Goal: Task Accomplishment & Management: Manage account settings

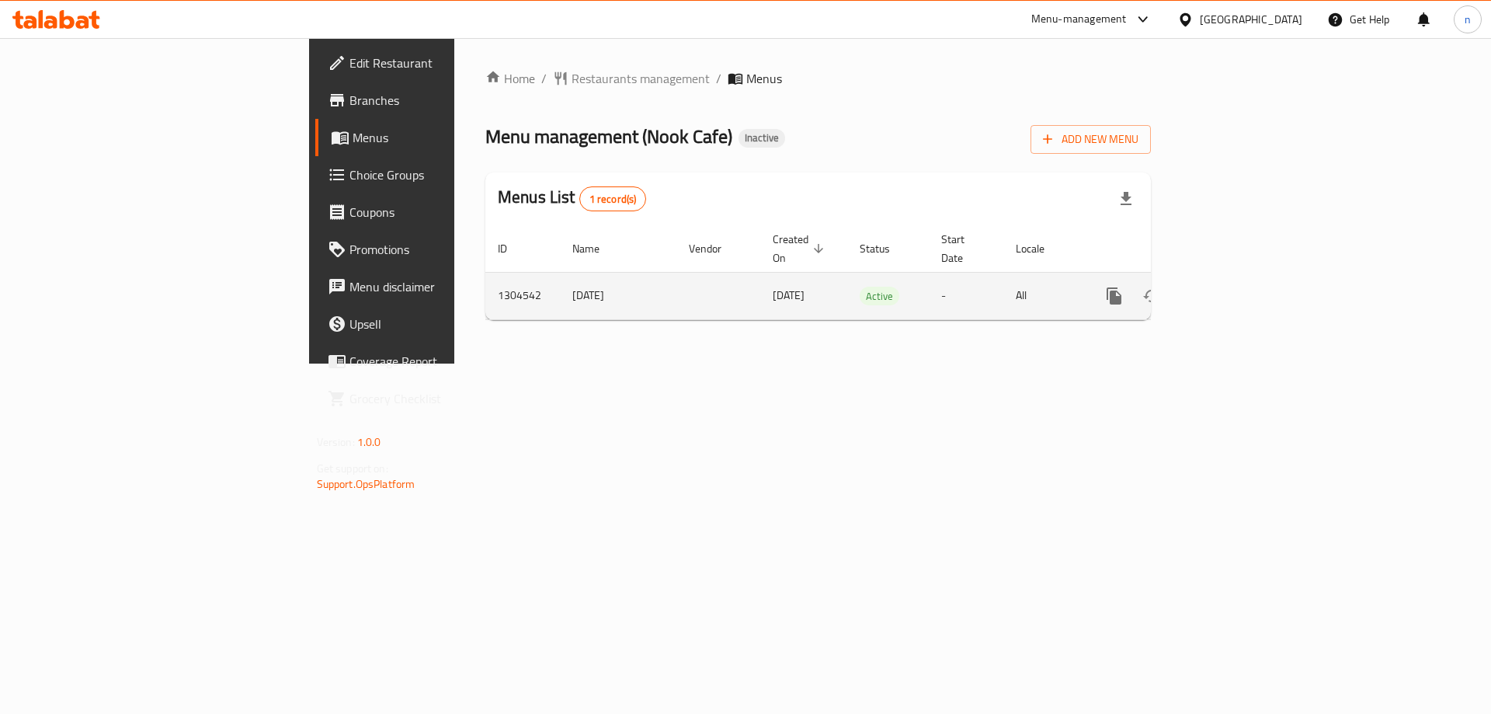
click at [1235, 287] on icon "enhanced table" at bounding box center [1226, 296] width 19 height 19
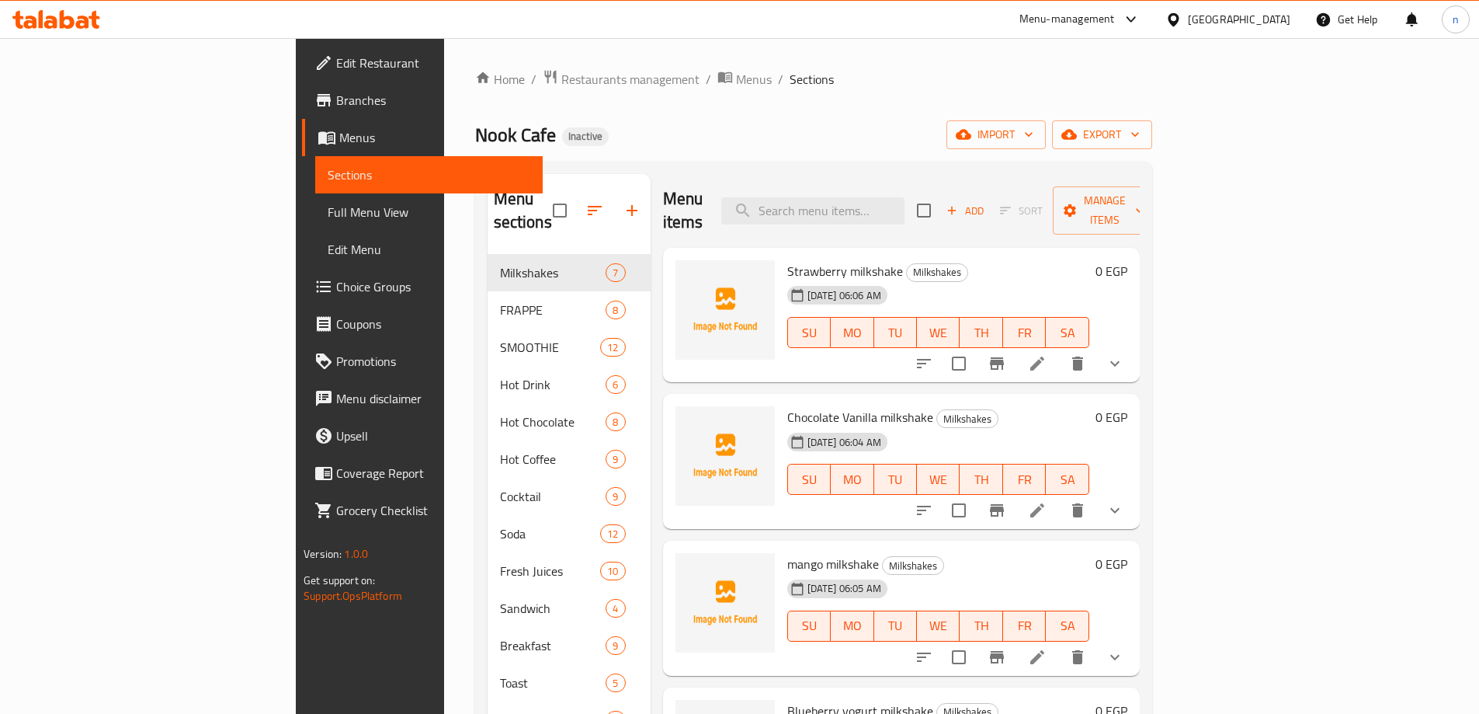
click at [1044, 356] on icon at bounding box center [1037, 363] width 14 height 14
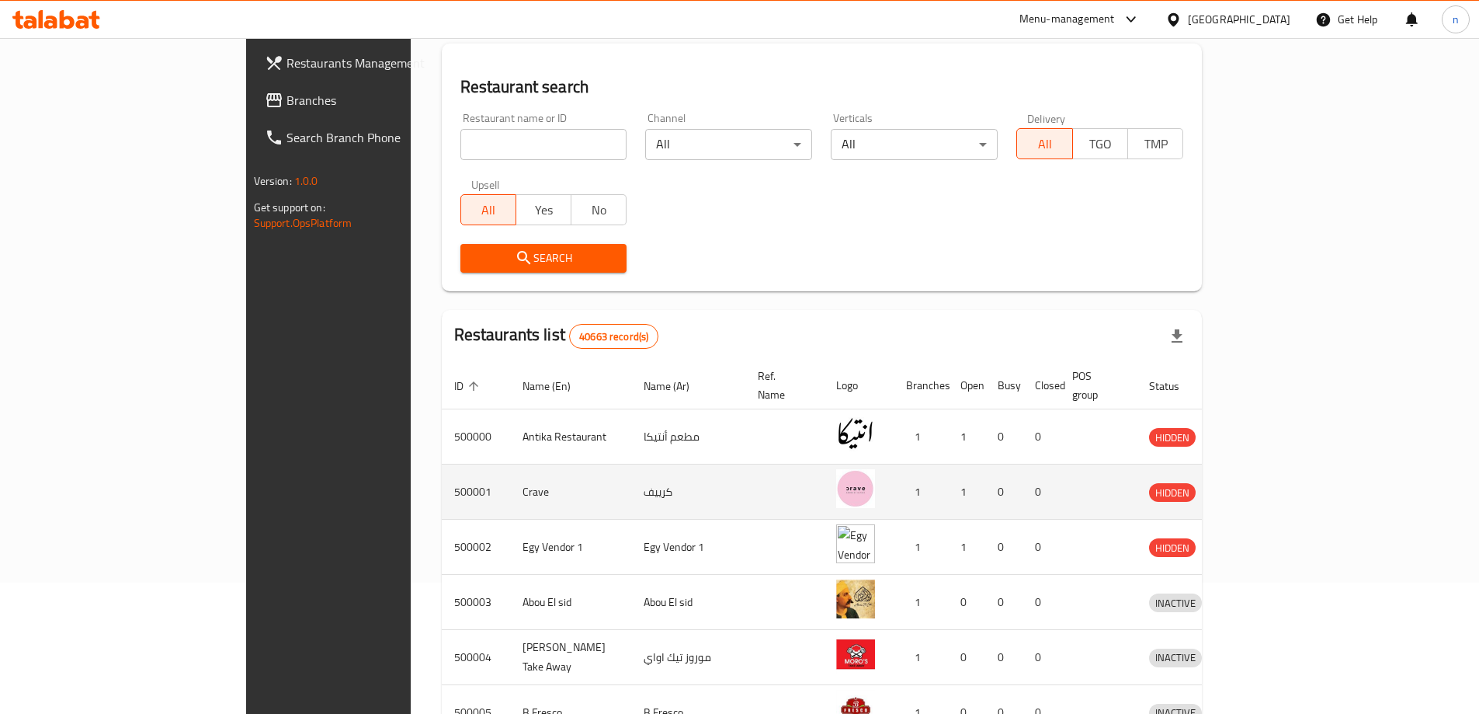
scroll to position [155, 0]
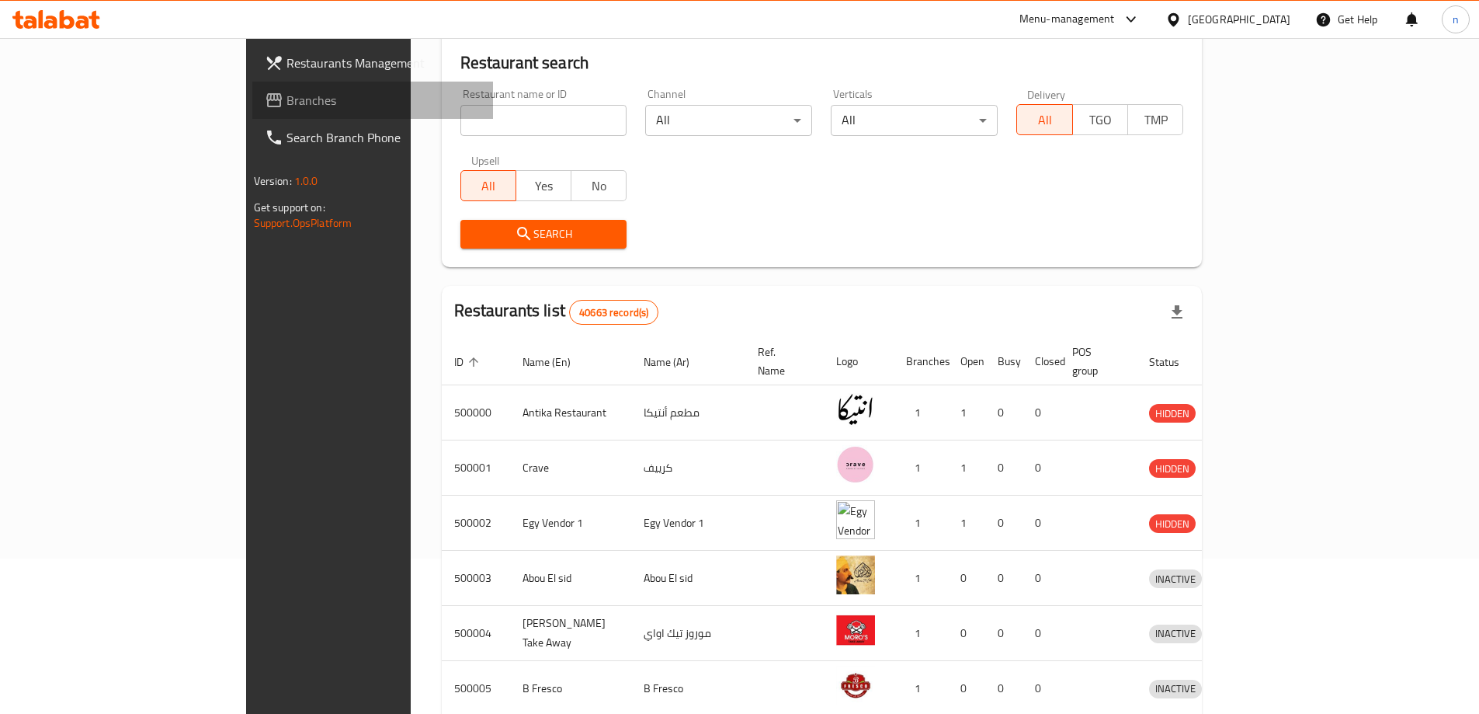
click at [287, 99] on span "Branches" at bounding box center [384, 100] width 194 height 19
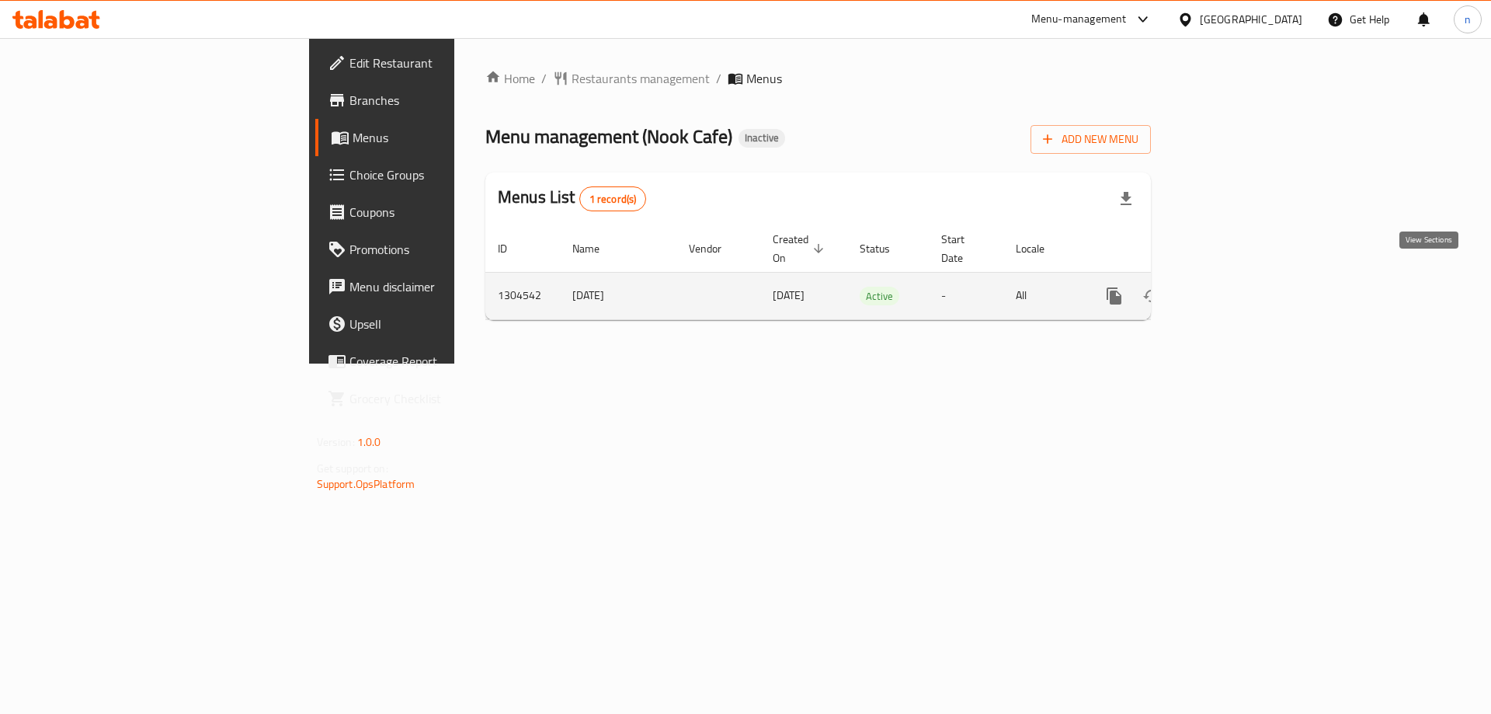
click at [1233, 289] on icon "enhanced table" at bounding box center [1226, 296] width 14 height 14
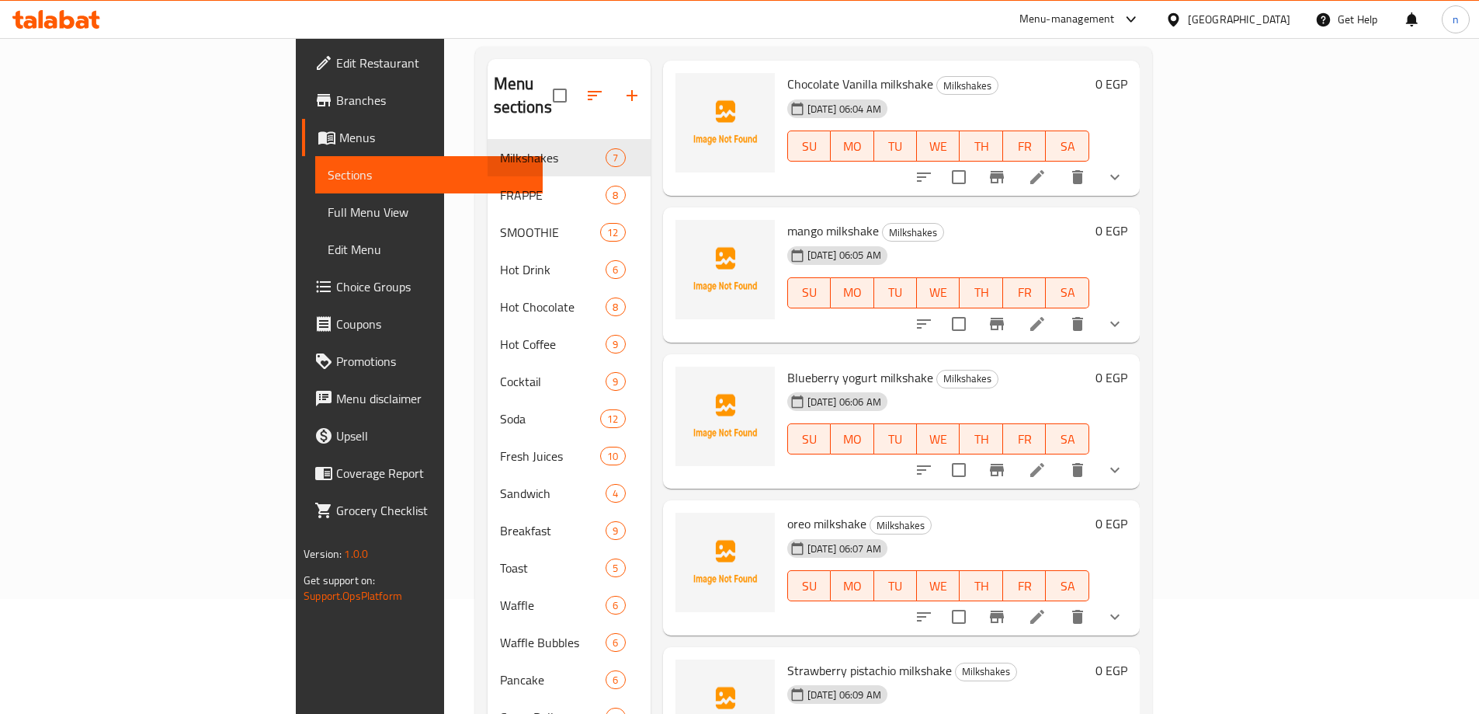
scroll to position [311, 0]
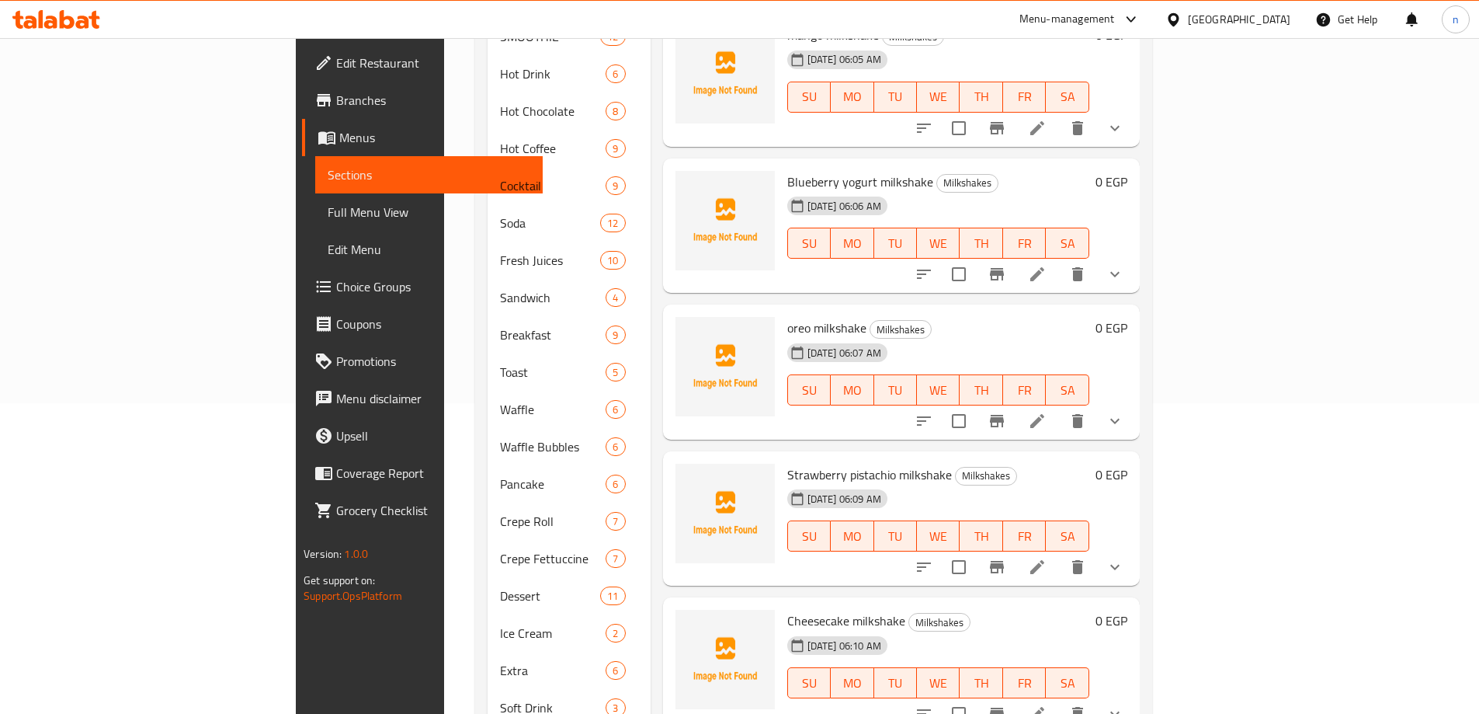
click at [1134, 407] on button "show more" at bounding box center [1114, 420] width 37 height 37
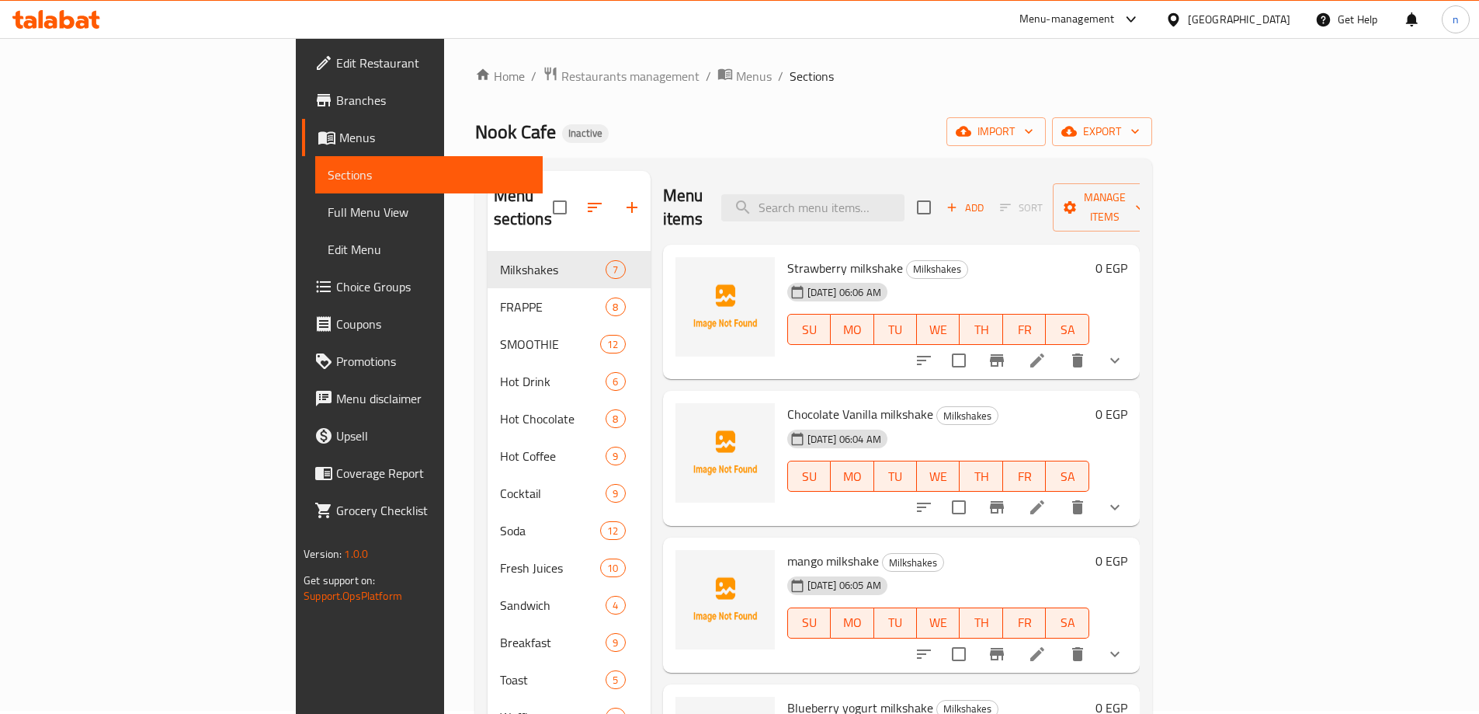
scroll to position [0, 0]
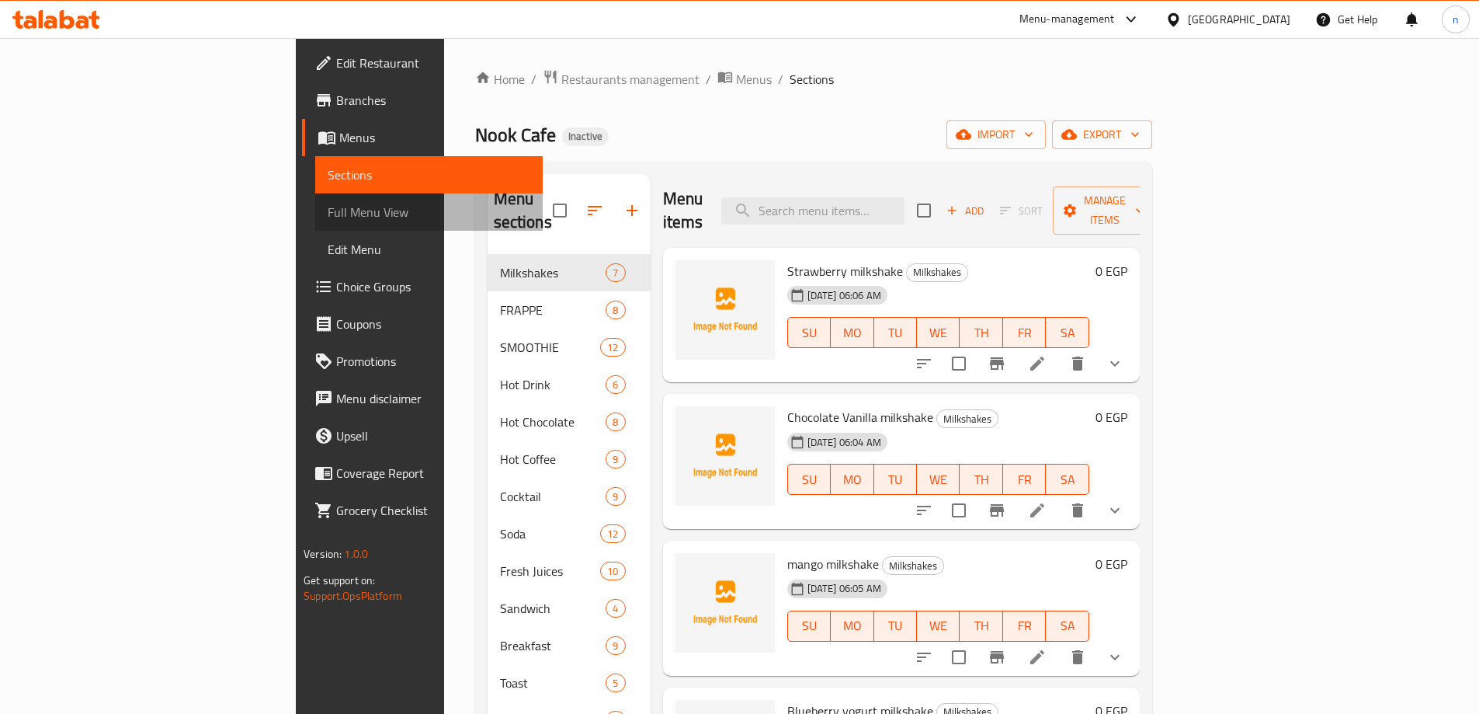
click at [328, 208] on span "Full Menu View" at bounding box center [429, 212] width 203 height 19
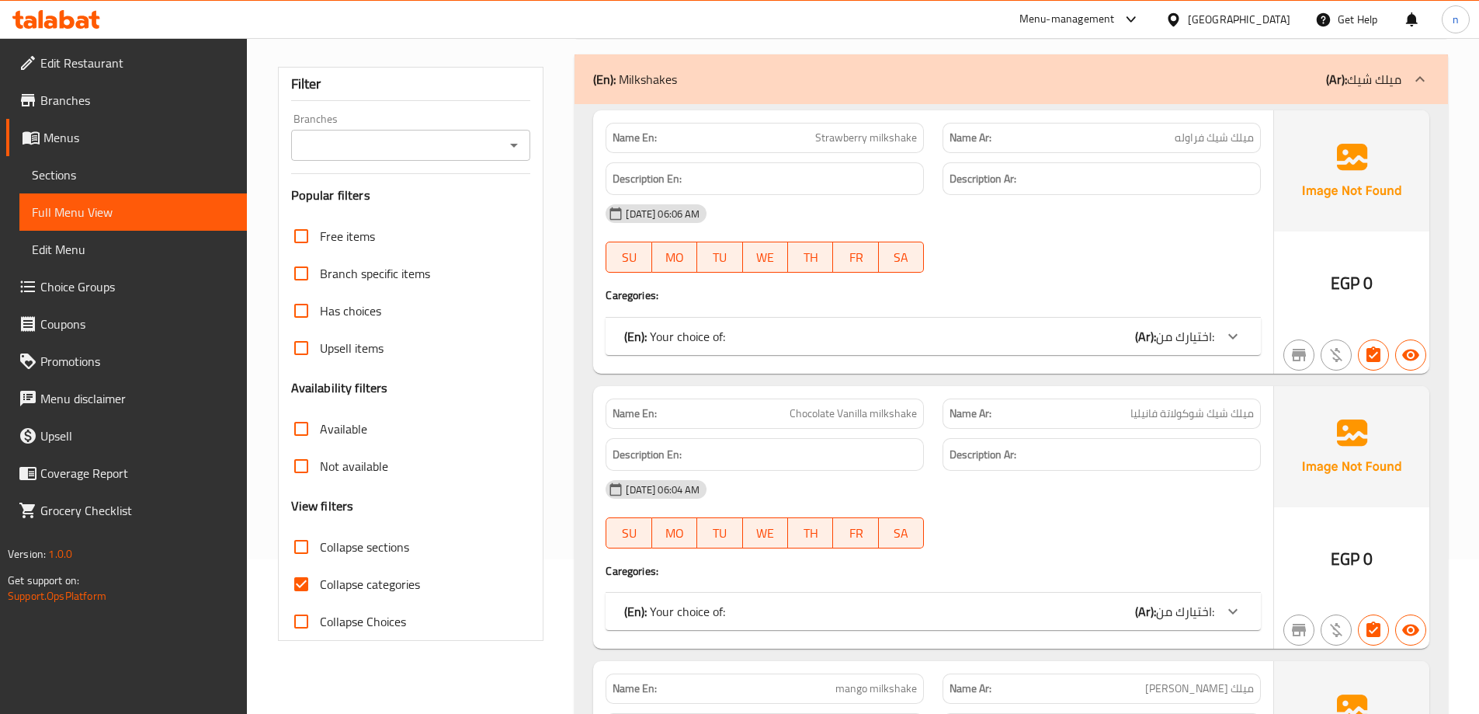
scroll to position [155, 0]
click at [307, 592] on input "Collapse categories" at bounding box center [301, 583] width 37 height 37
checkbox input "false"
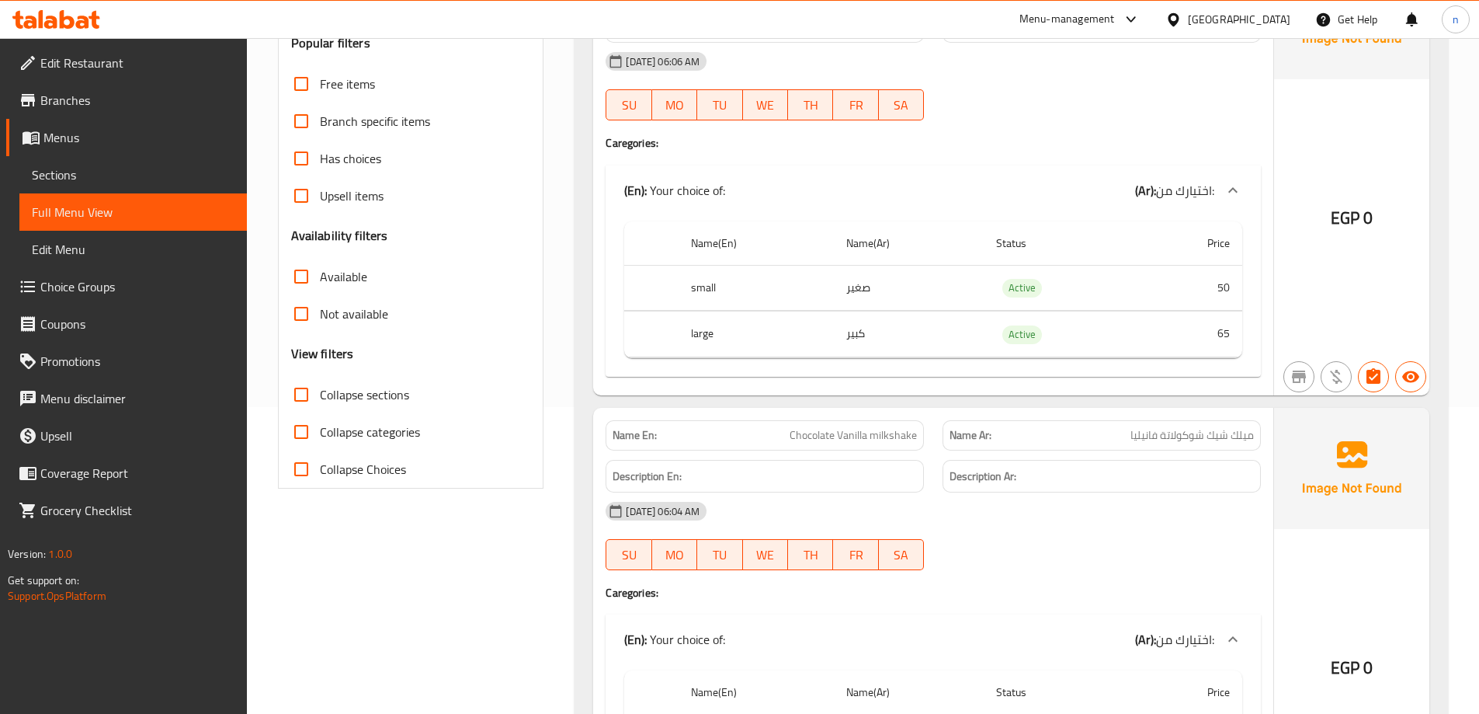
scroll to position [81, 0]
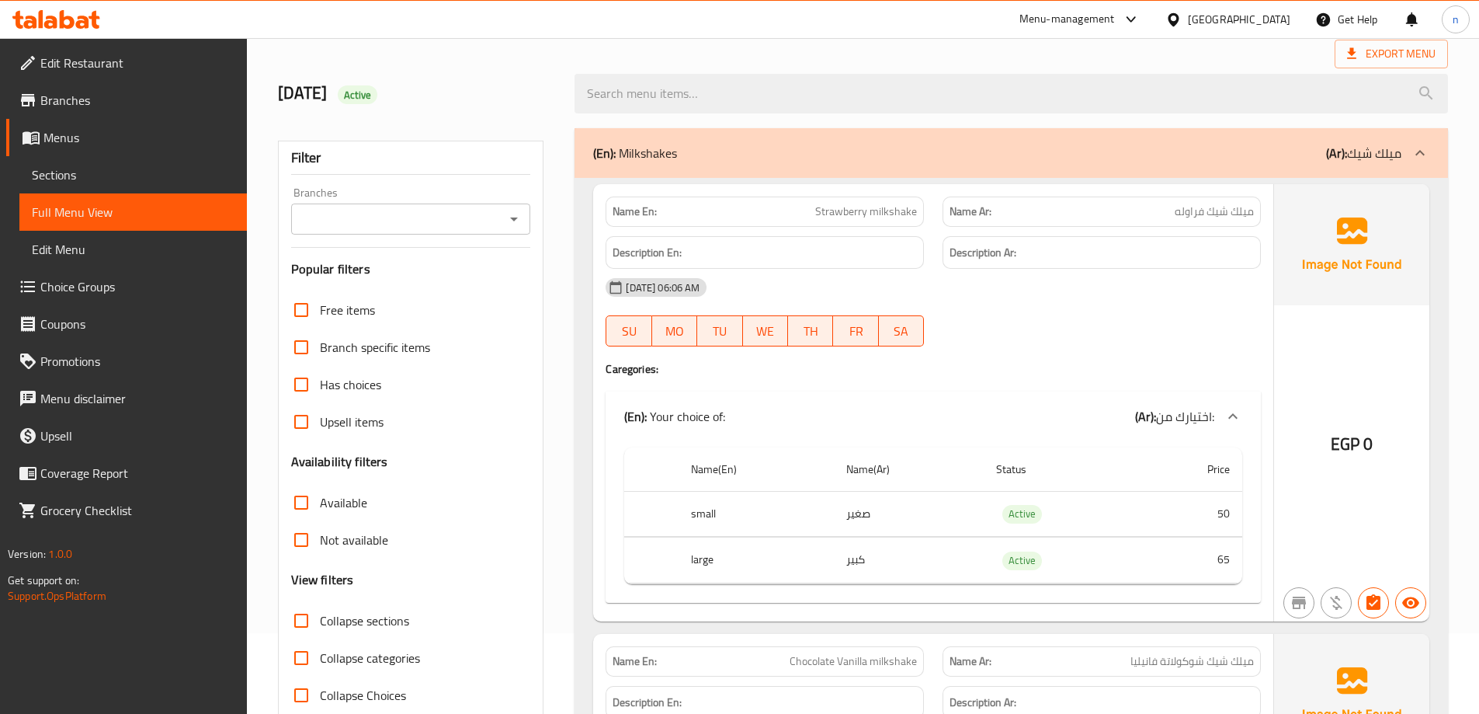
click at [74, 134] on span "Menus" at bounding box center [138, 137] width 191 height 19
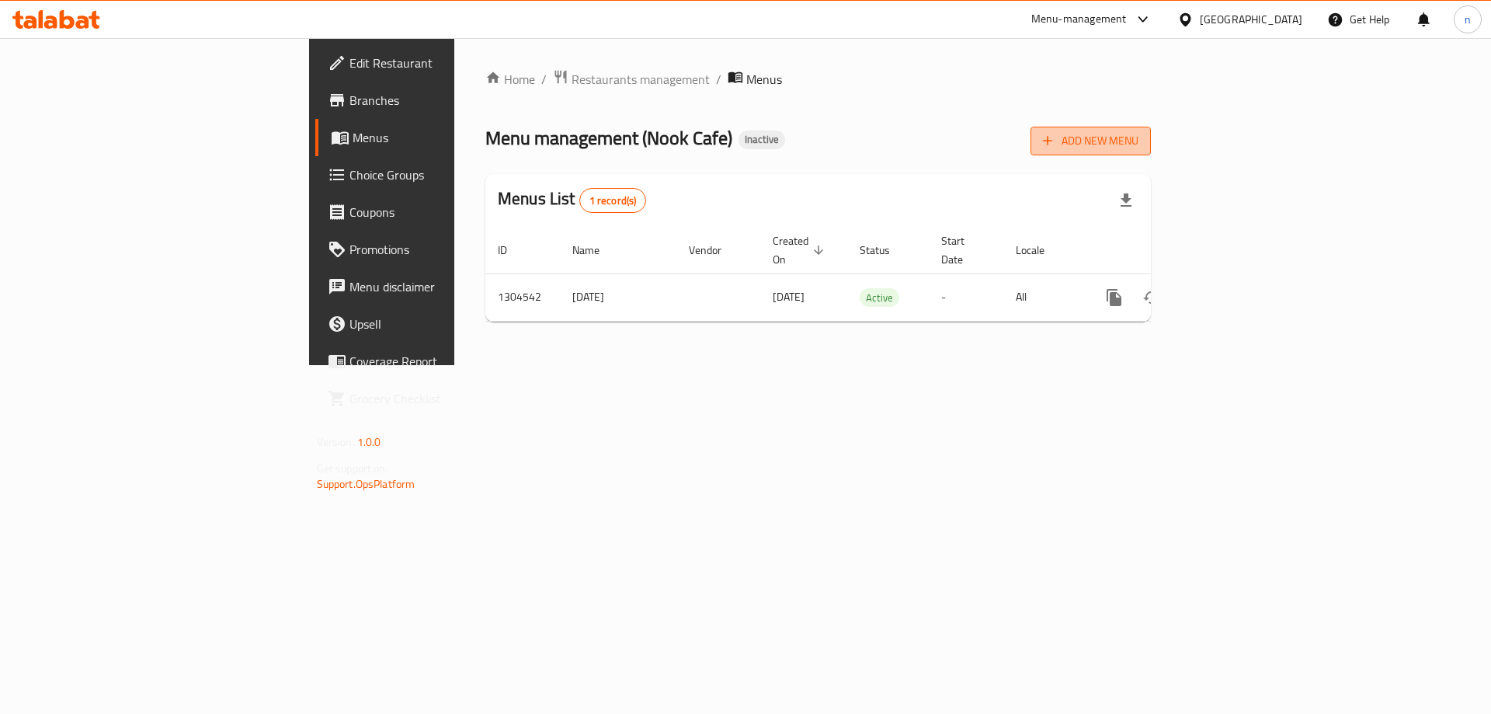
click at [1138, 142] on span "Add New Menu" at bounding box center [1091, 140] width 96 height 19
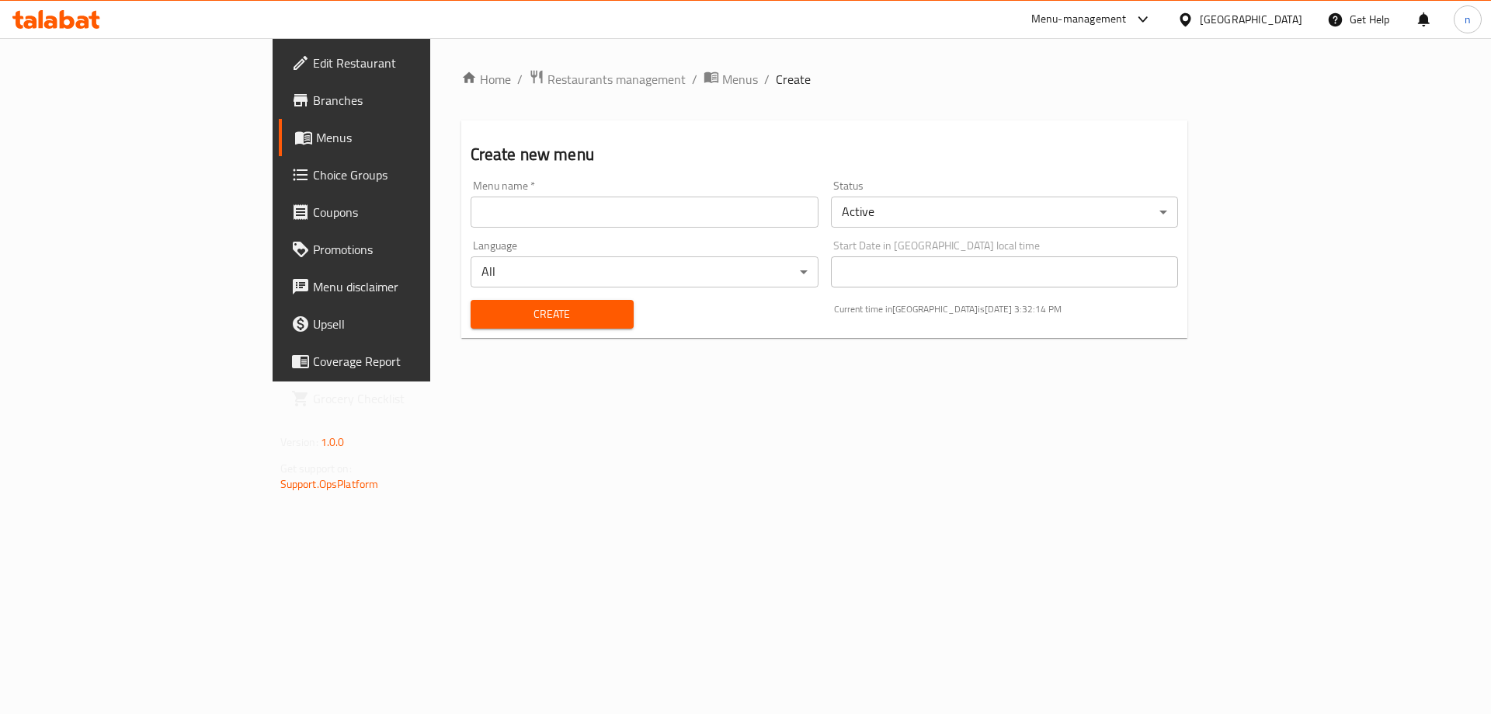
click at [553, 217] on input "text" at bounding box center [645, 211] width 348 height 31
type input "13/8"
click at [471, 300] on button "Create" at bounding box center [552, 314] width 163 height 29
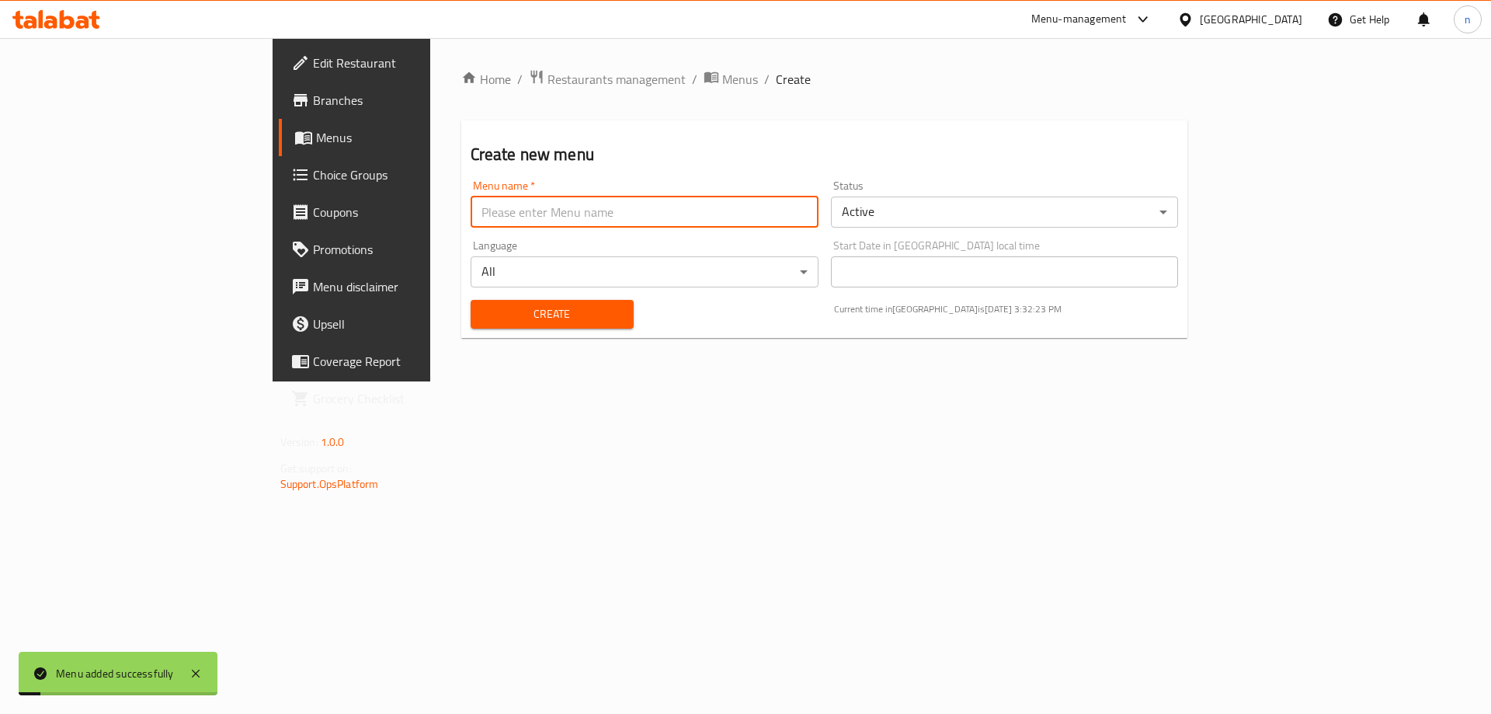
click at [316, 139] on span "Menus" at bounding box center [412, 137] width 193 height 19
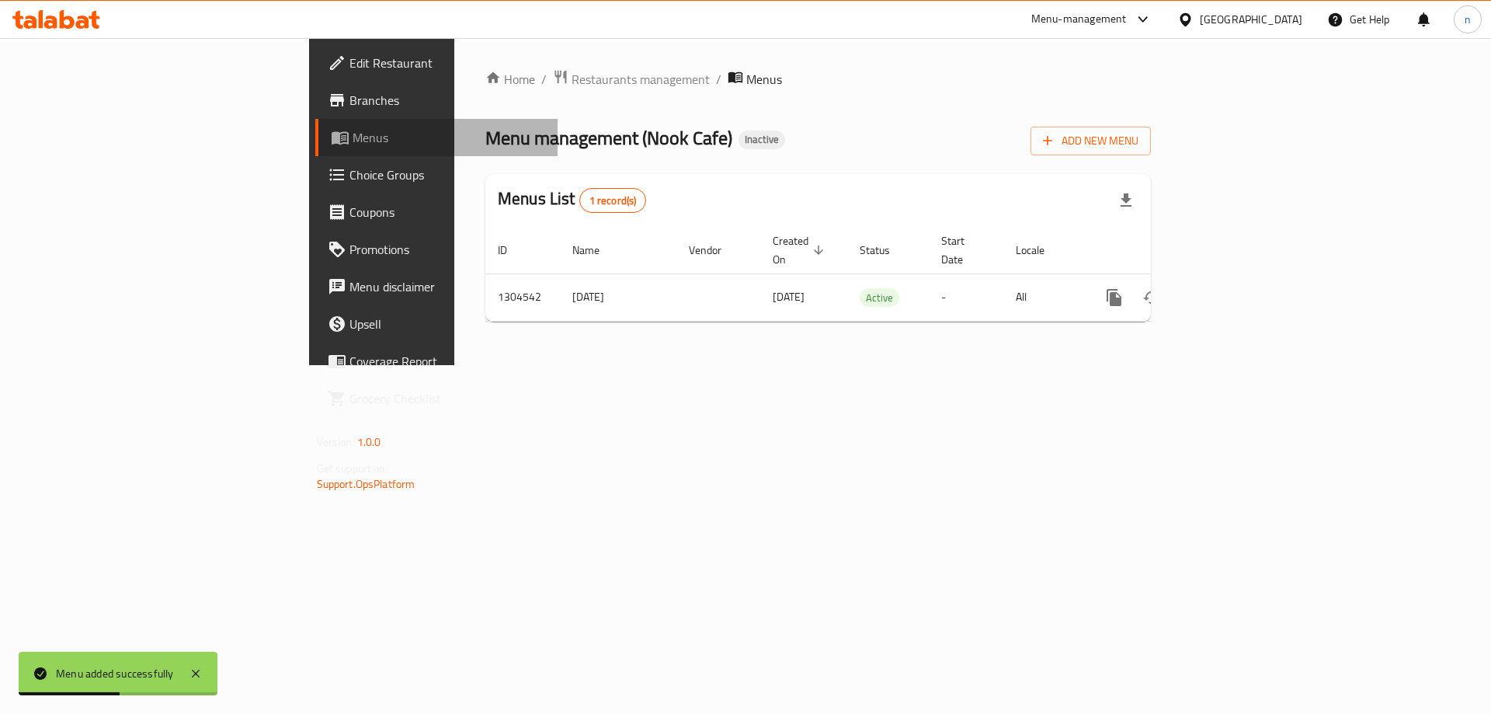
click at [315, 151] on link "Menus" at bounding box center [436, 137] width 243 height 37
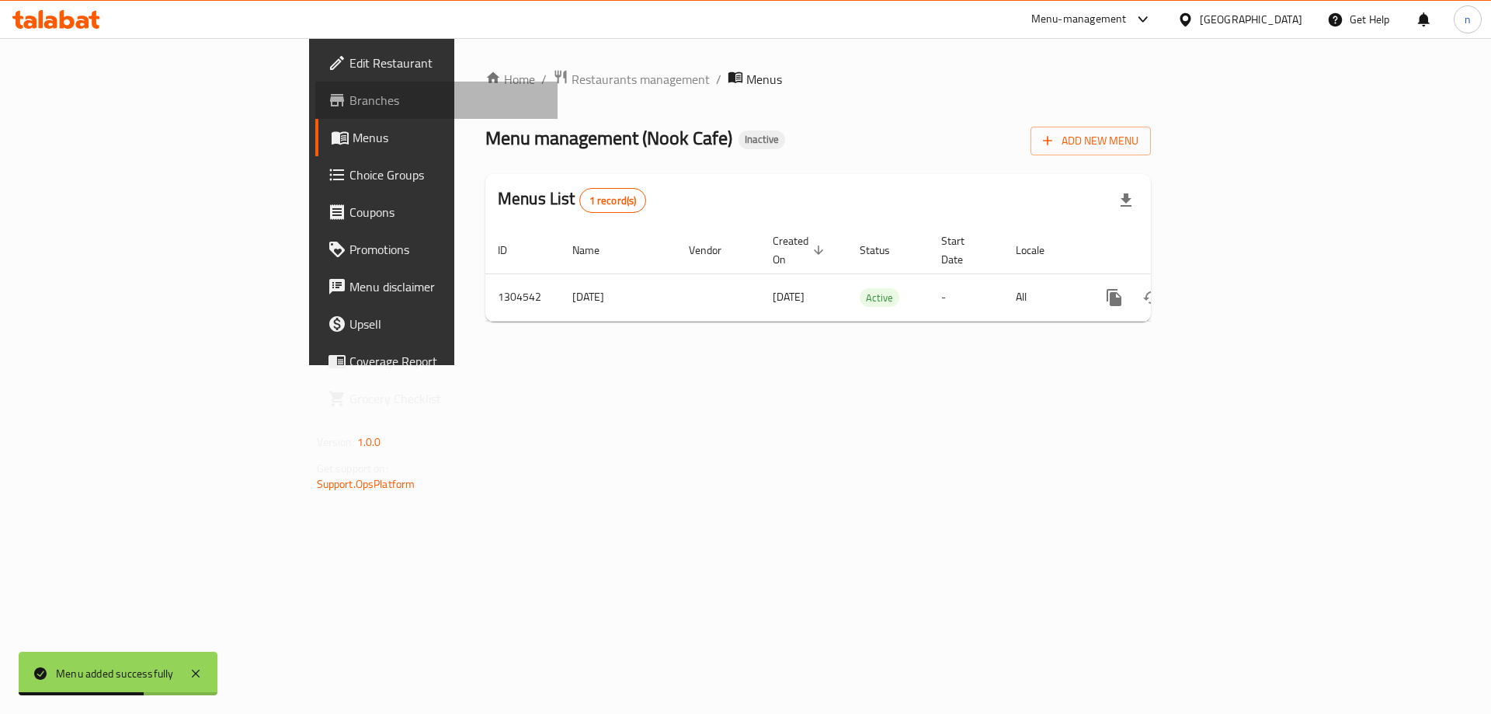
click at [349, 109] on span "Branches" at bounding box center [447, 100] width 196 height 19
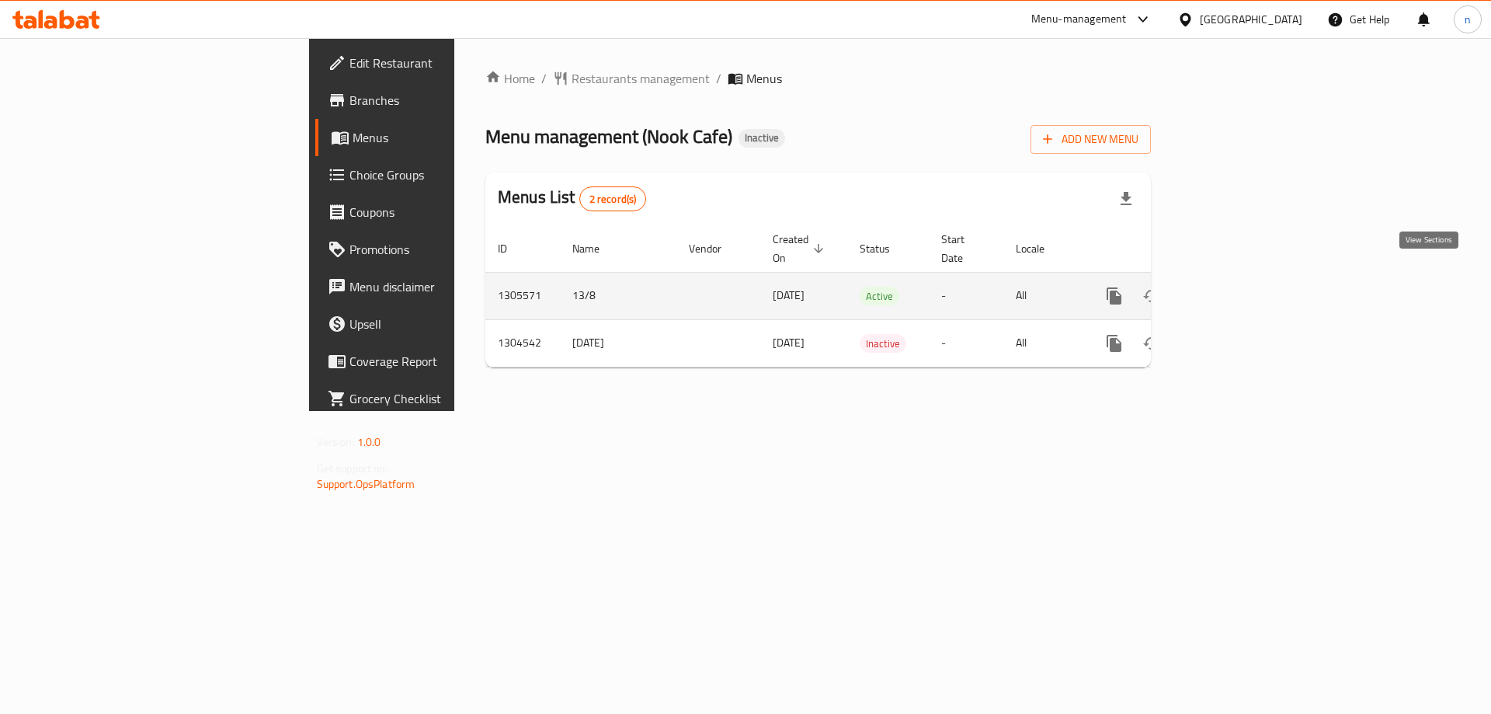
click at [1235, 287] on icon "enhanced table" at bounding box center [1226, 296] width 19 height 19
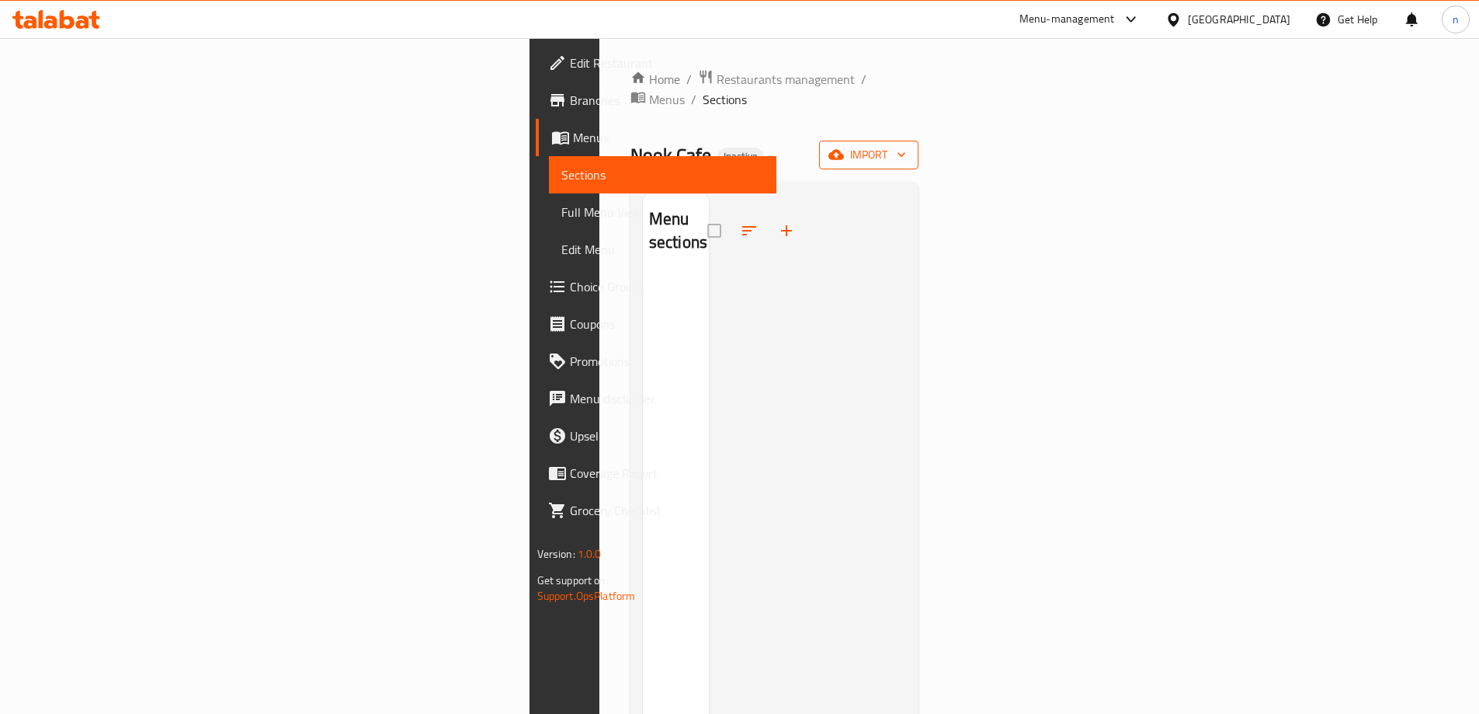
click at [906, 145] on span "import" at bounding box center [869, 154] width 75 height 19
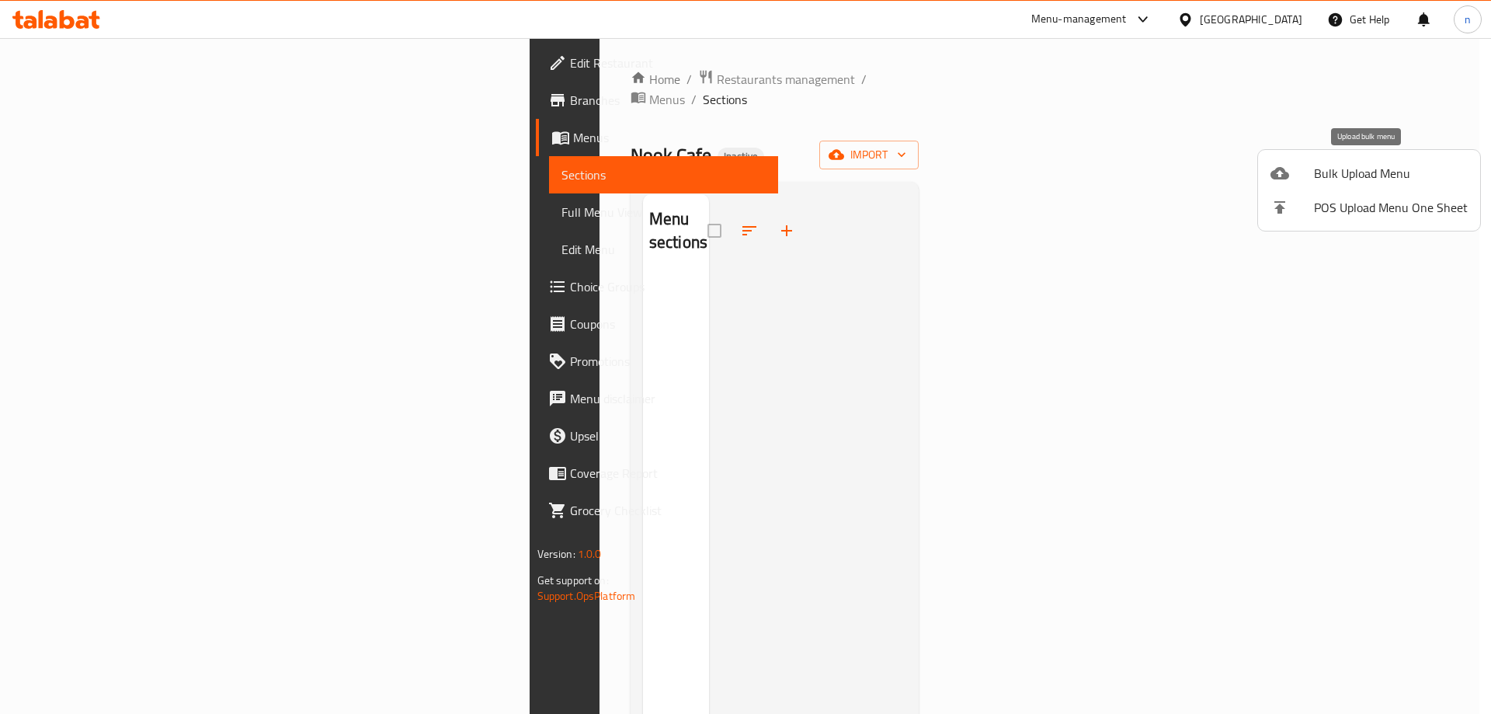
click at [1381, 169] on span "Bulk Upload Menu" at bounding box center [1391, 173] width 154 height 19
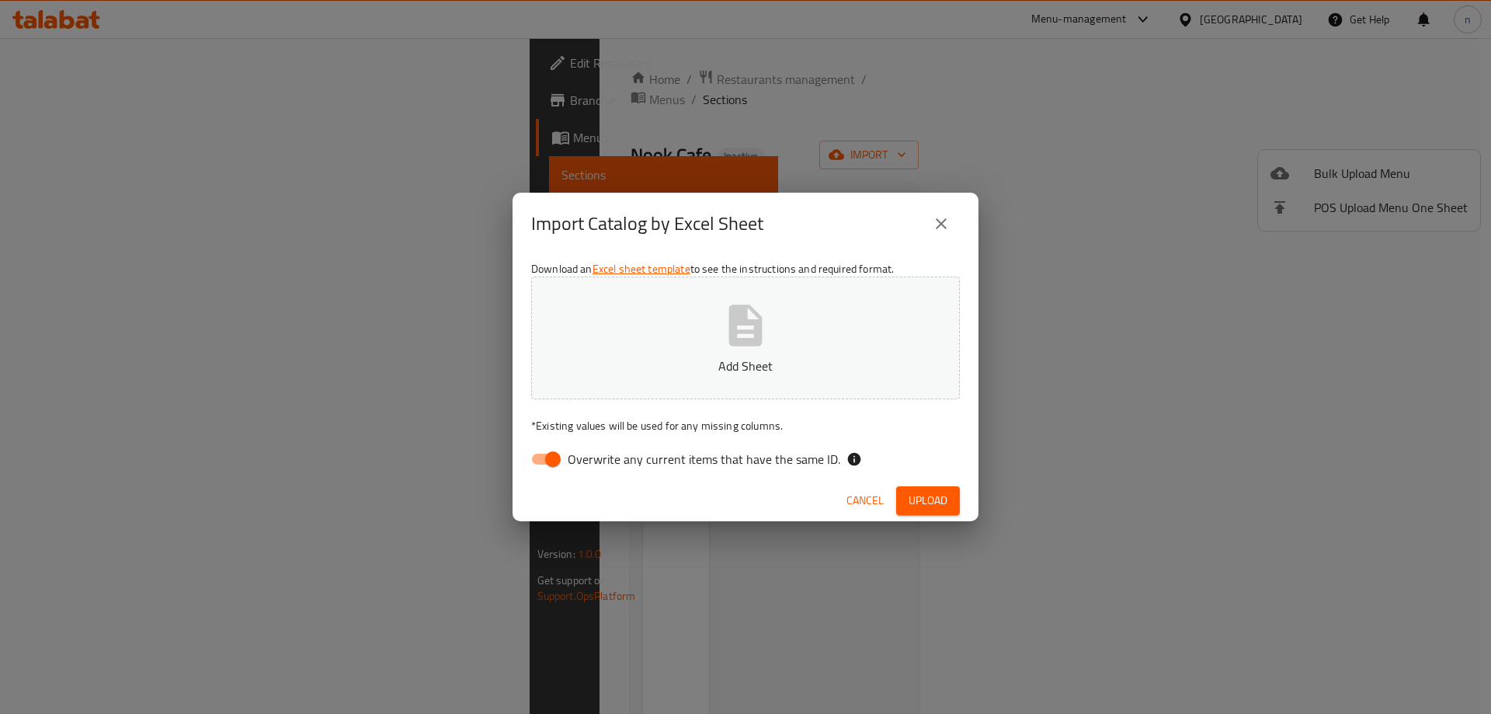
click at [554, 453] on input "Overwrite any current items that have the same ID." at bounding box center [553, 459] width 89 height 30
checkbox input "false"
click at [948, 223] on icon "close" at bounding box center [941, 223] width 19 height 19
